Goal: Task Accomplishment & Management: Use online tool/utility

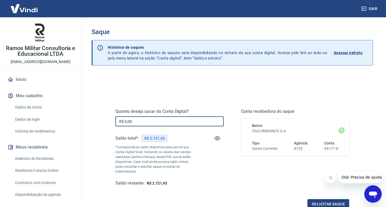
click at [179, 120] on input "R$ 0,00" at bounding box center [169, 121] width 108 height 10
type input "R$ 2.721,43"
click at [322, 202] on button "Solicitar saque" at bounding box center [328, 204] width 42 height 10
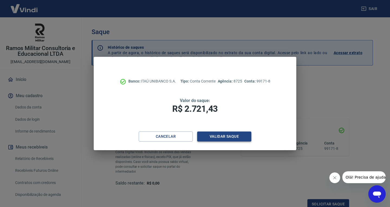
click at [225, 134] on button "Validar saque" at bounding box center [224, 137] width 54 height 10
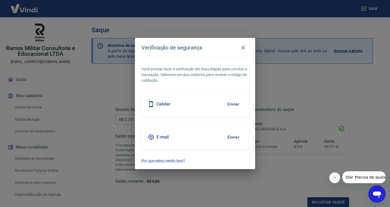
click at [225, 134] on button "Enviar" at bounding box center [233, 137] width 18 height 11
click at [235, 137] on button "Enviar" at bounding box center [233, 137] width 18 height 11
click at [208, 123] on div "Você precisa fazer a verificação em duas etapas para concluir a transação. Sele…" at bounding box center [195, 113] width 120 height 112
click at [229, 137] on button "Enviar" at bounding box center [233, 137] width 18 height 11
click at [334, 177] on icon "Fechar mensagem da empresa" at bounding box center [334, 178] width 4 height 4
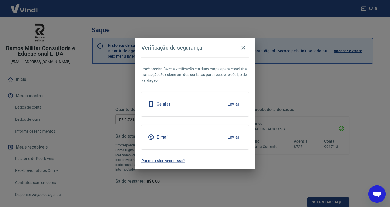
click at [231, 134] on button "Enviar" at bounding box center [233, 137] width 18 height 11
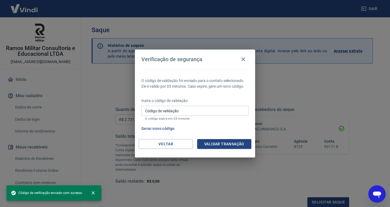
click at [232, 135] on div "O código de validação foi enviado para o contato selecionado. Ele é válido por …" at bounding box center [195, 104] width 120 height 70
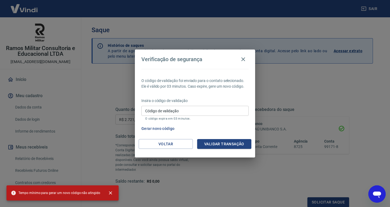
click at [235, 113] on input "Código de validação" at bounding box center [194, 111] width 107 height 10
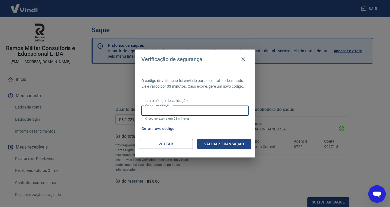
click at [215, 111] on input "Código de validação" at bounding box center [194, 111] width 107 height 10
type input "108290"
click at [231, 142] on button "Validar transação" at bounding box center [224, 144] width 54 height 10
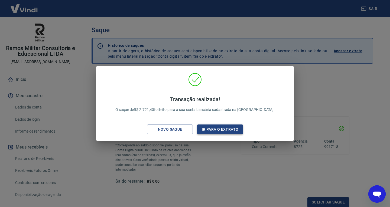
click at [232, 131] on button "Ir para o extrato" at bounding box center [220, 129] width 46 height 10
